Goal: Transaction & Acquisition: Purchase product/service

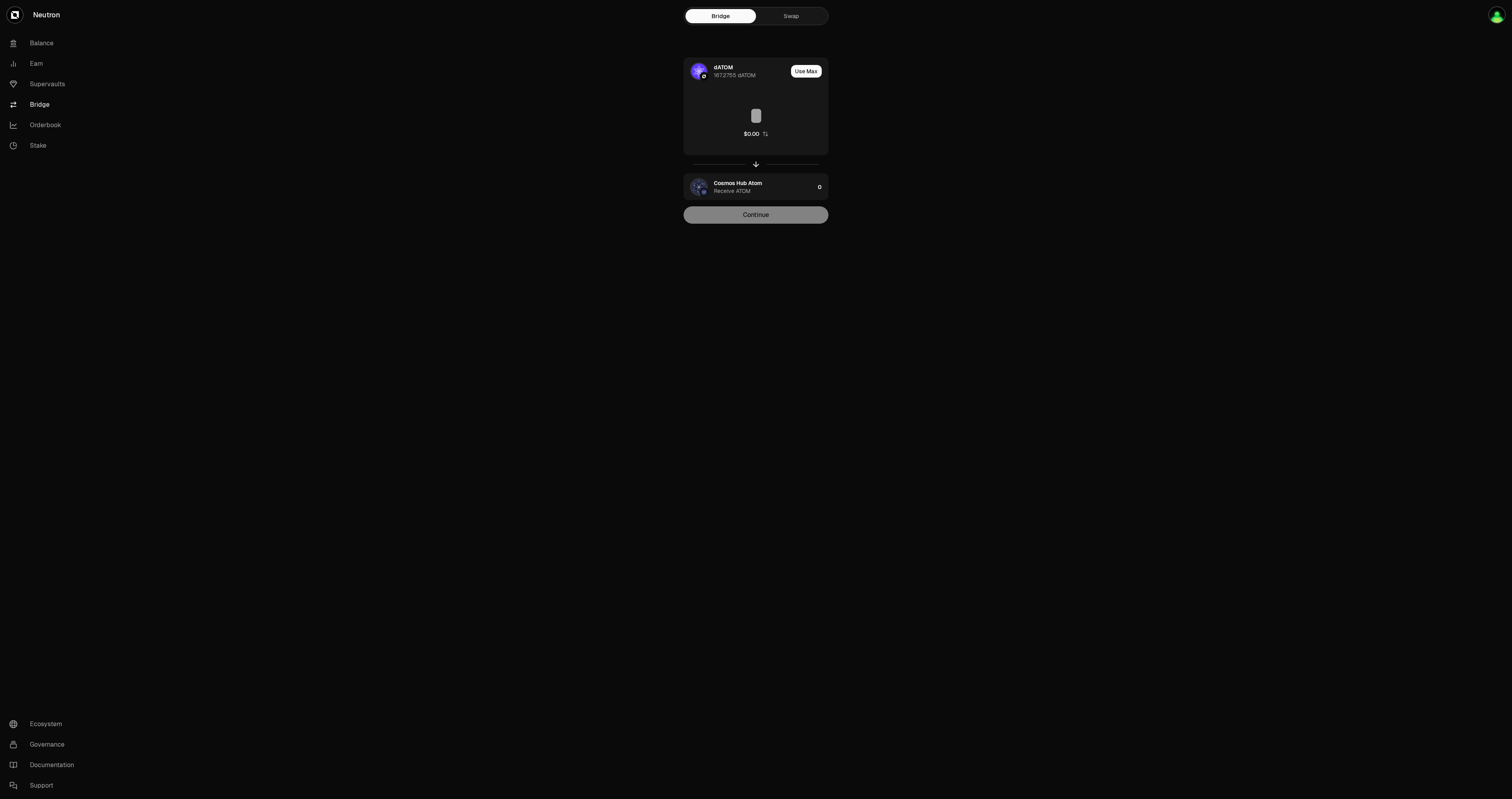
click at [440, 177] on main "Bridge Swap dATOM 167.2755 dATOM Use Max $0.00 Cosmos Hub Atom Receive ATOM 0 C…" at bounding box center [800, 127] width 1424 height 255
click at [814, 70] on button "Use Max" at bounding box center [806, 71] width 31 height 13
type input "**********"
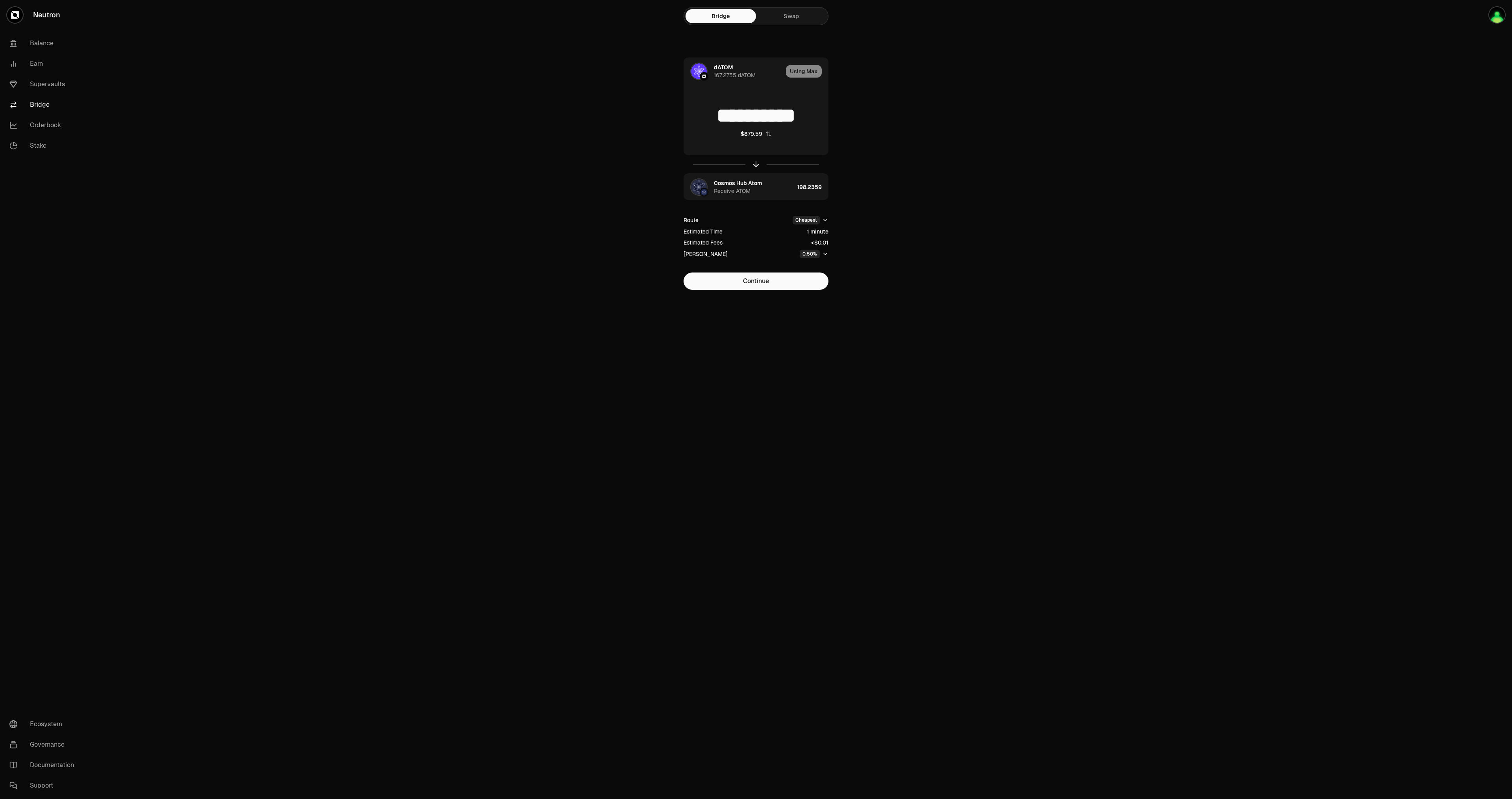
click at [811, 254] on div "0.50%" at bounding box center [809, 254] width 20 height 8
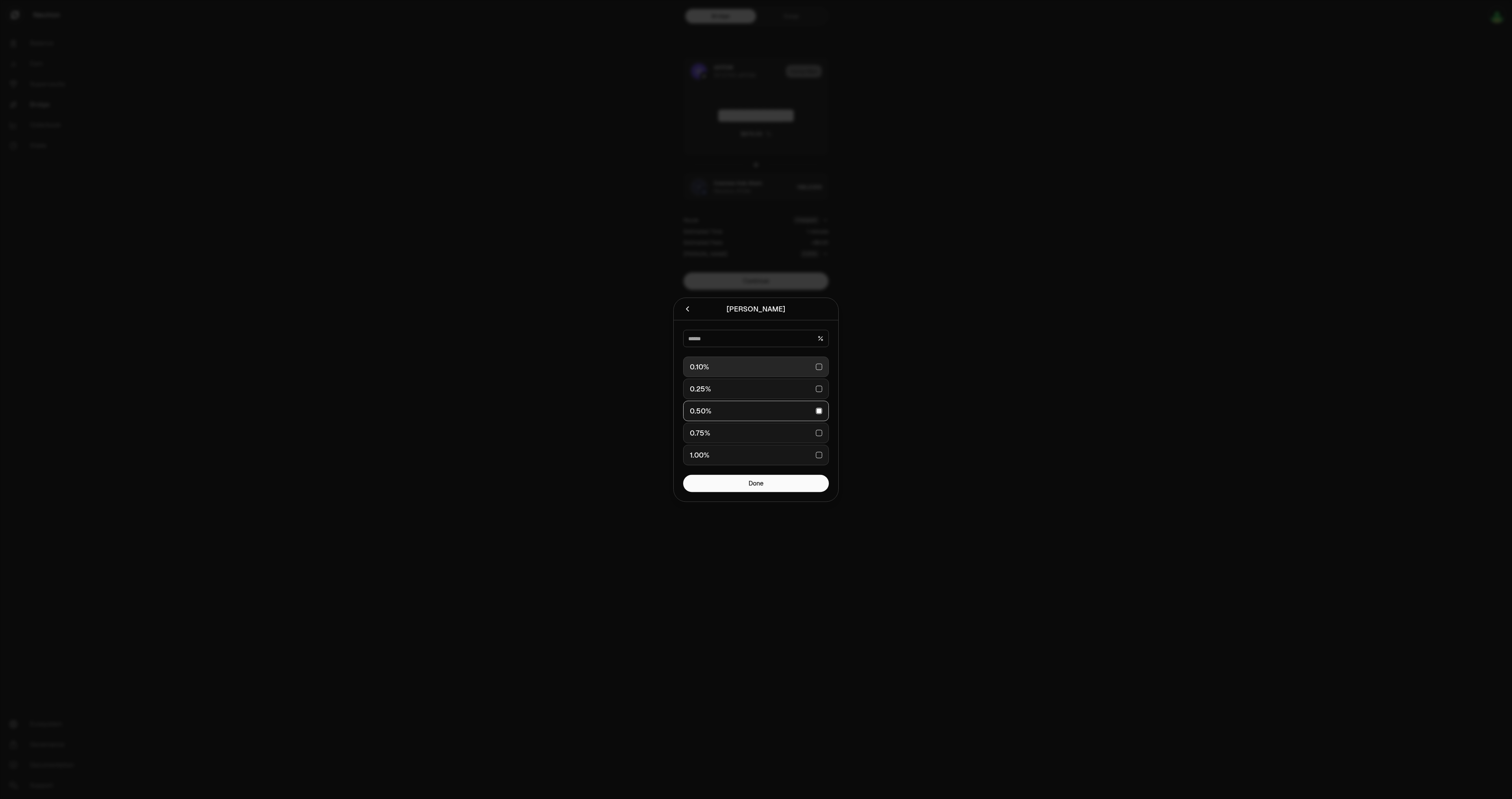
click at [700, 366] on div "0.10%" at bounding box center [699, 367] width 19 height 8
click at [737, 480] on button "Done" at bounding box center [756, 483] width 145 height 17
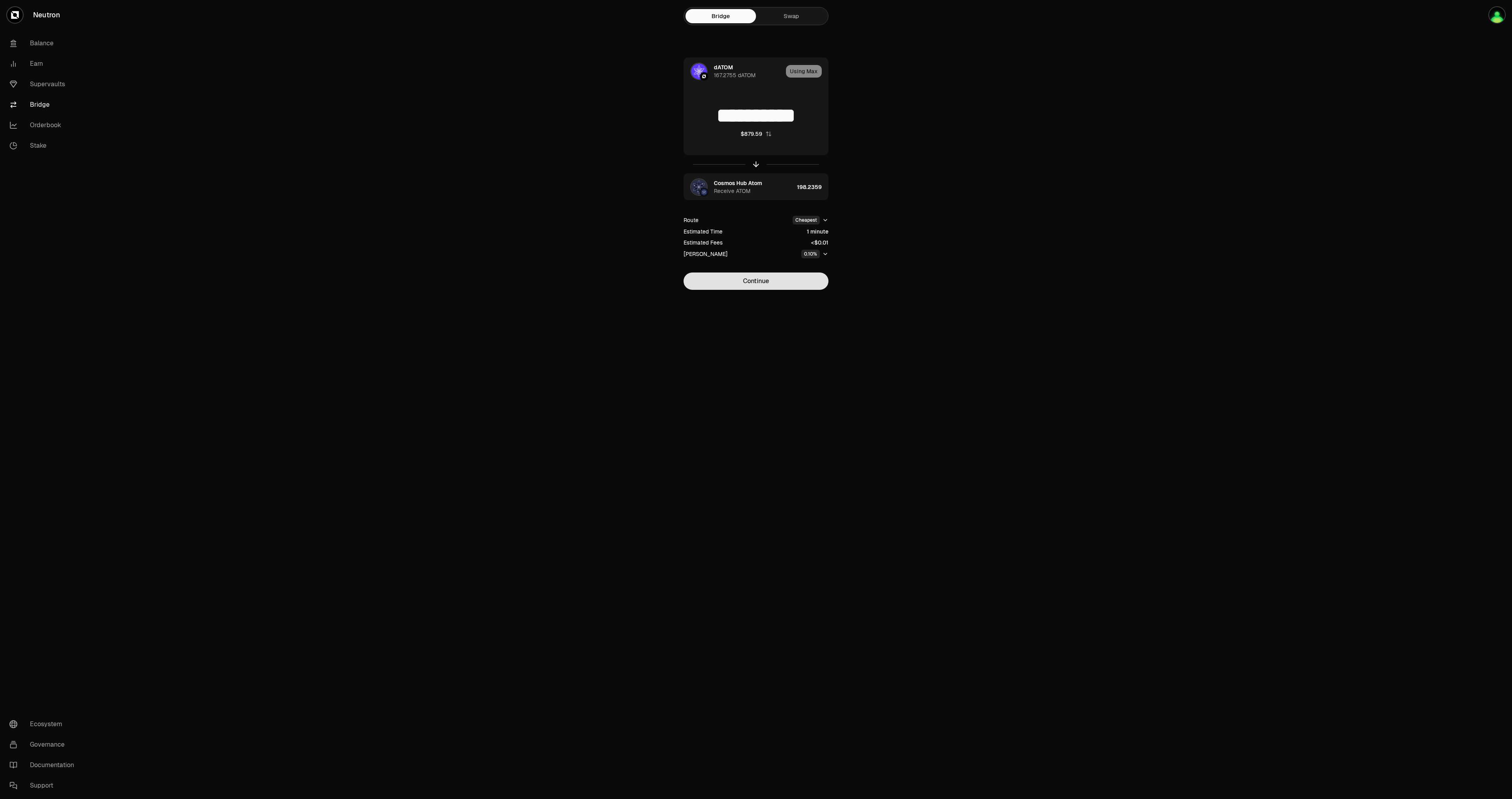
click at [757, 284] on button "Continue" at bounding box center [756, 281] width 145 height 17
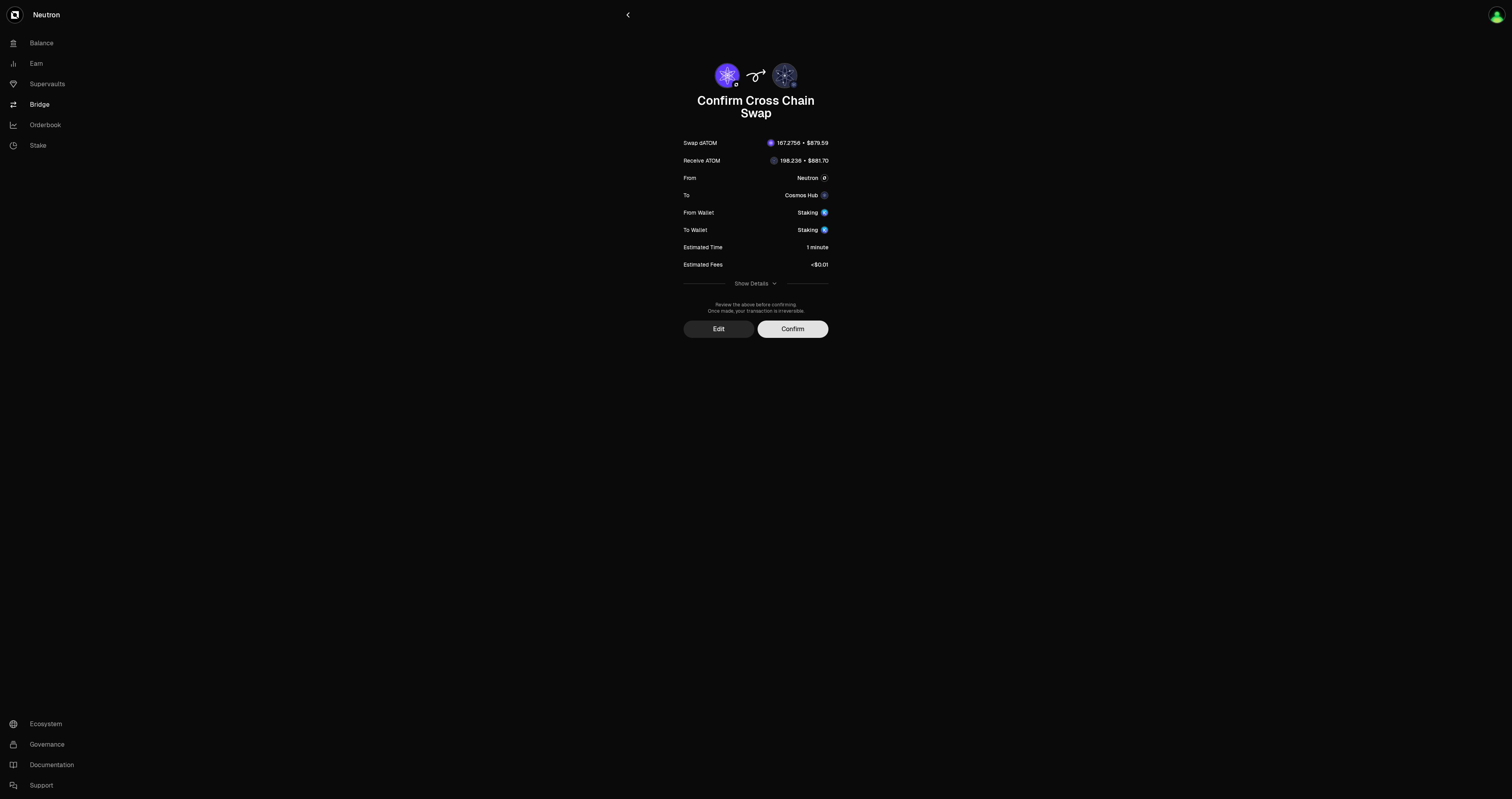
click at [803, 335] on button "Confirm" at bounding box center [793, 329] width 71 height 17
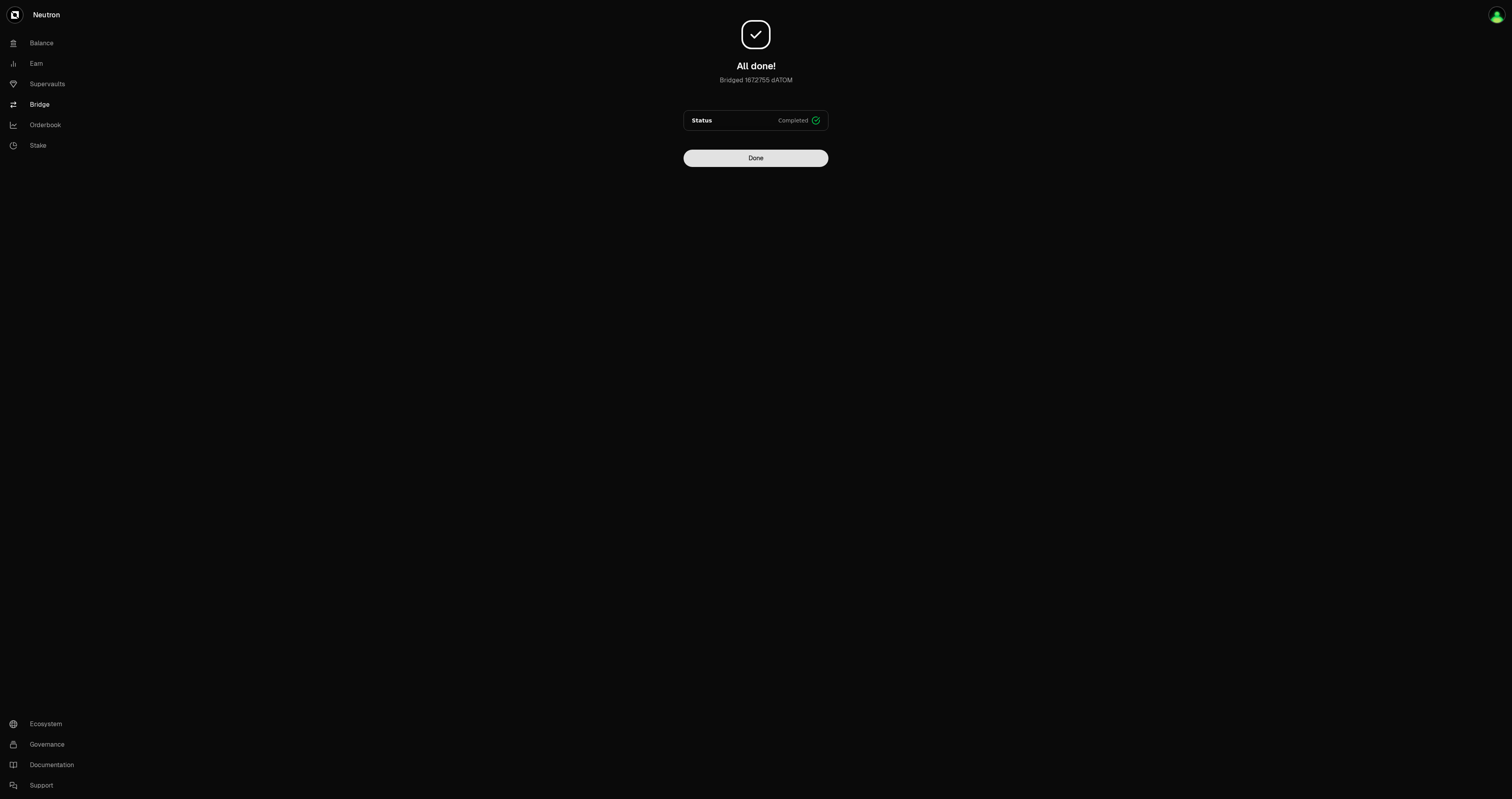
click at [753, 161] on button "Done" at bounding box center [756, 158] width 145 height 17
